Goal: Manage account settings

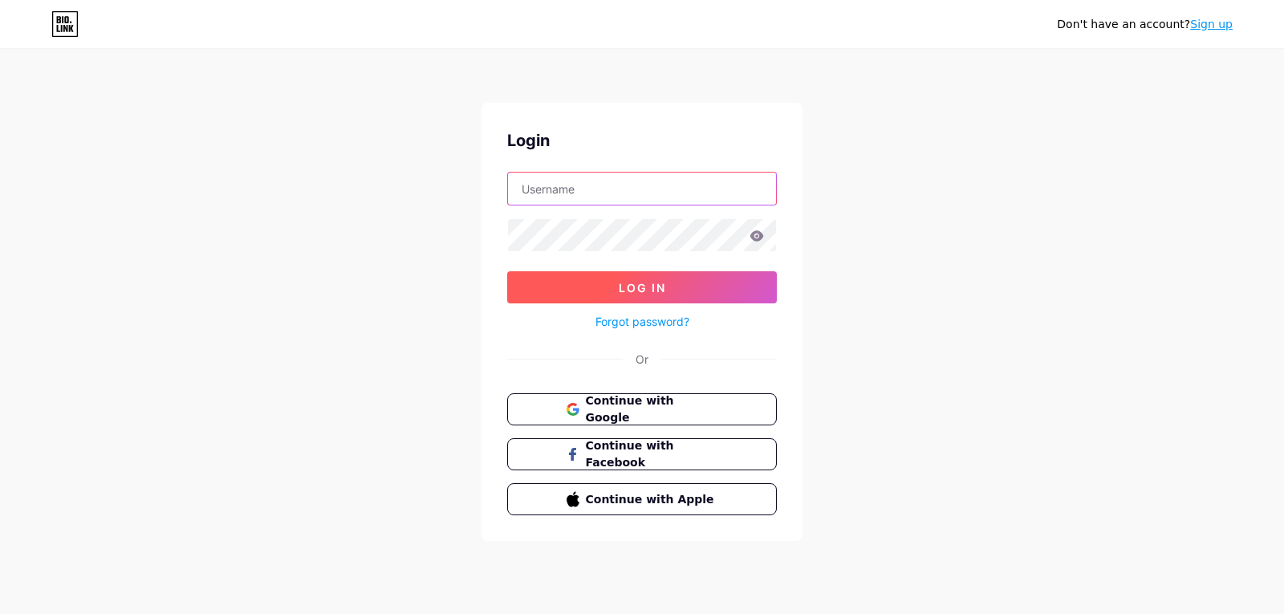
type input "[EMAIL_ADDRESS][DOMAIN_NAME]"
click at [648, 291] on span "Log In" at bounding box center [642, 288] width 47 height 14
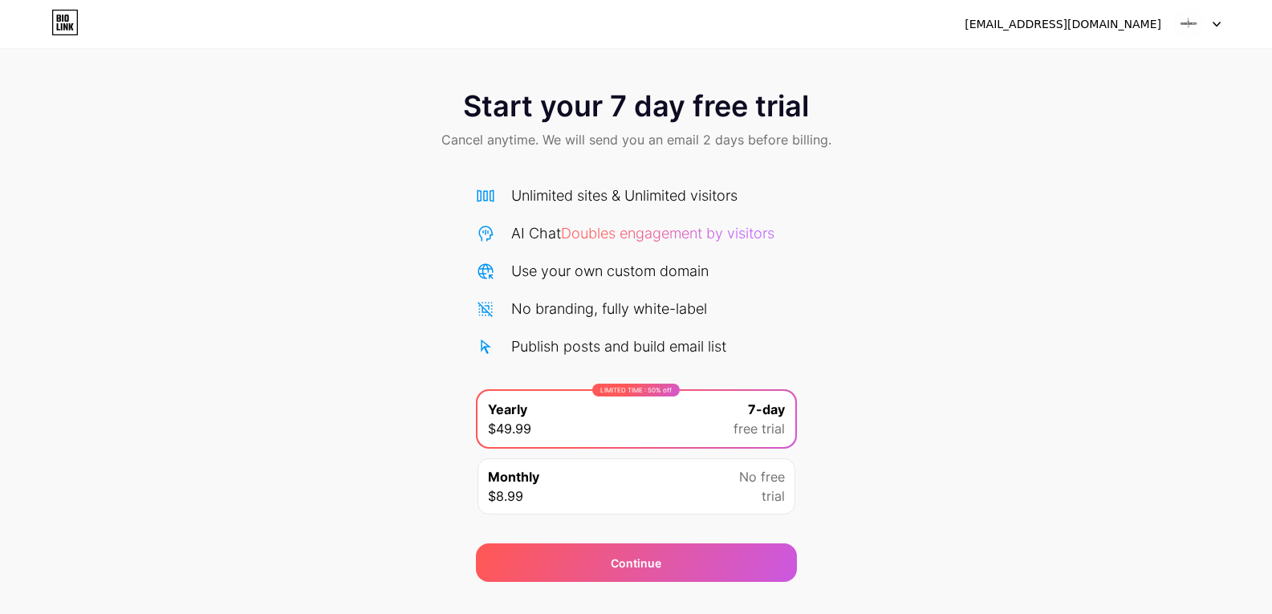
click at [1113, 26] on div "[EMAIL_ADDRESS][DOMAIN_NAME]" at bounding box center [1063, 24] width 197 height 17
click at [1188, 19] on img at bounding box center [1188, 24] width 30 height 30
click at [1215, 19] on div at bounding box center [1197, 24] width 47 height 29
click at [53, 20] on icon at bounding box center [65, 22] width 25 height 25
click at [1053, 28] on div "[EMAIL_ADDRESS][DOMAIN_NAME]" at bounding box center [1063, 24] width 197 height 17
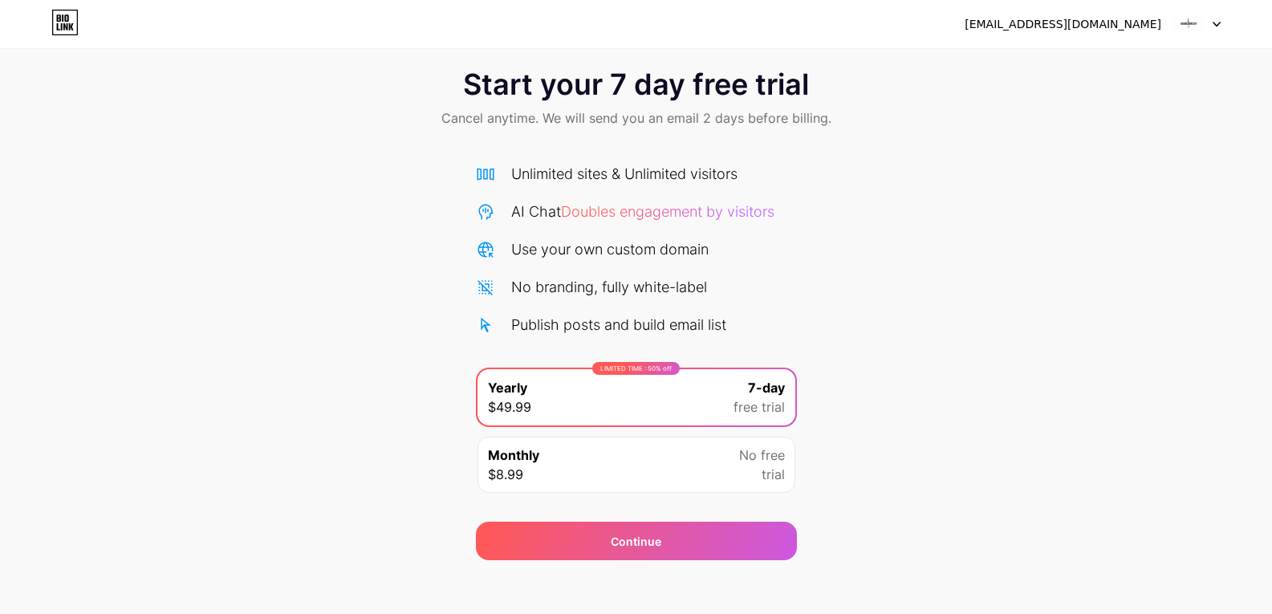
scroll to position [32, 0]
